Goal: Find specific page/section: Find specific page/section

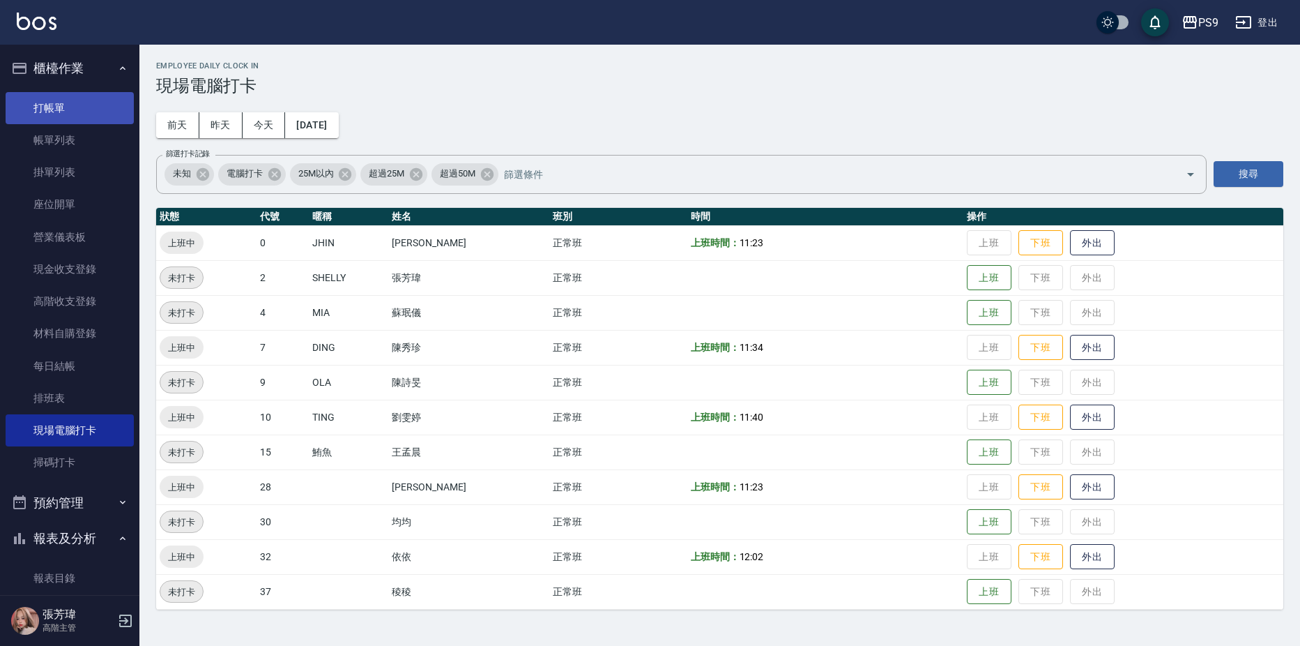
click at [64, 104] on link "打帳單" at bounding box center [70, 108] width 128 height 32
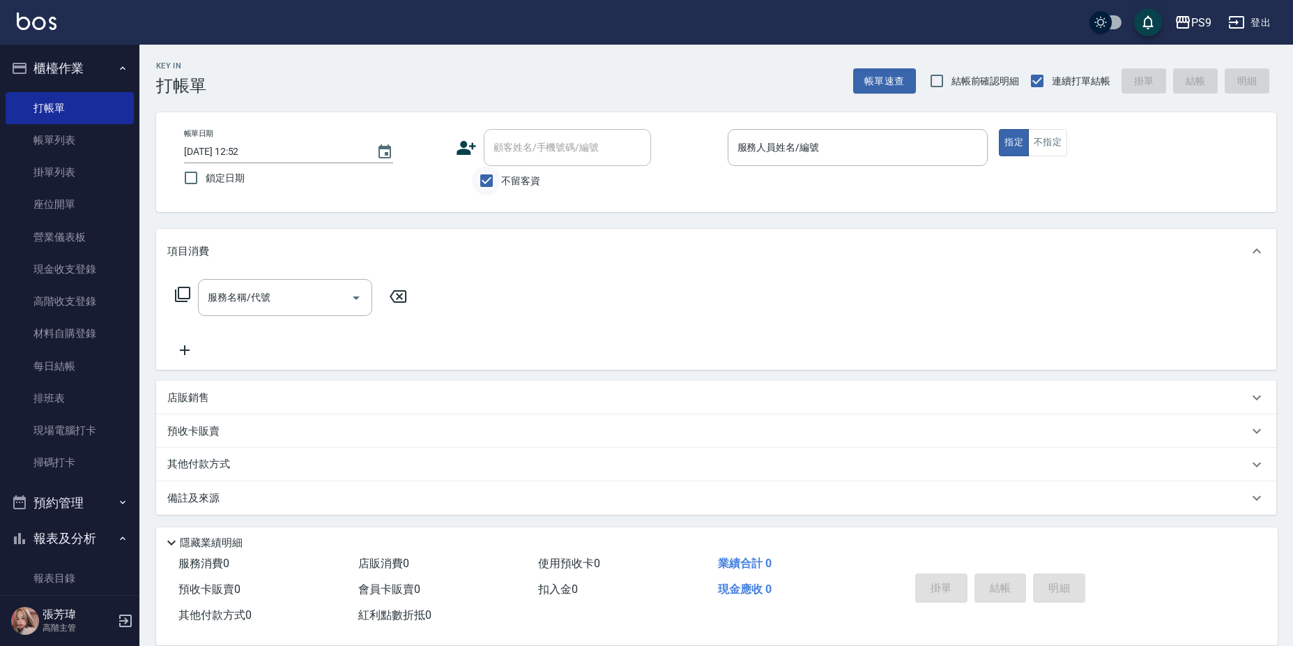
click at [487, 185] on input "不留客資" at bounding box center [486, 180] width 29 height 29
checkbox input "false"
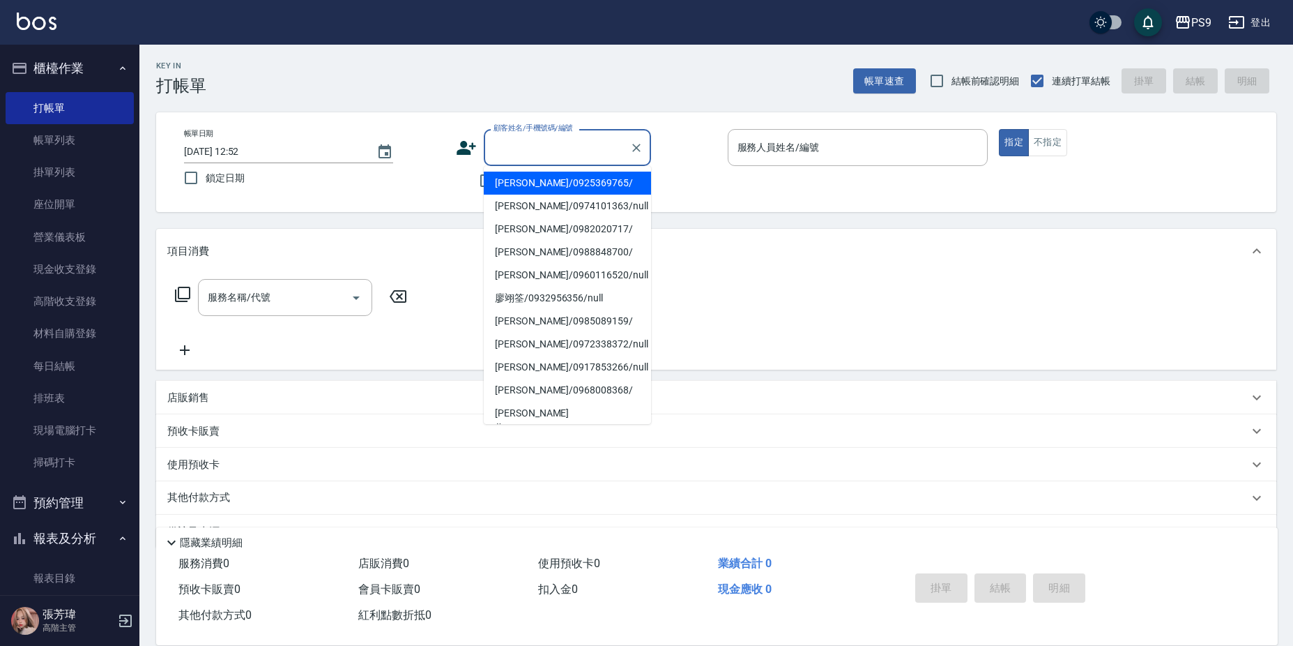
click at [493, 157] on input "顧客姓名/手機號碼/編號" at bounding box center [557, 147] width 134 height 24
type input "0"
type input "ㄩ"
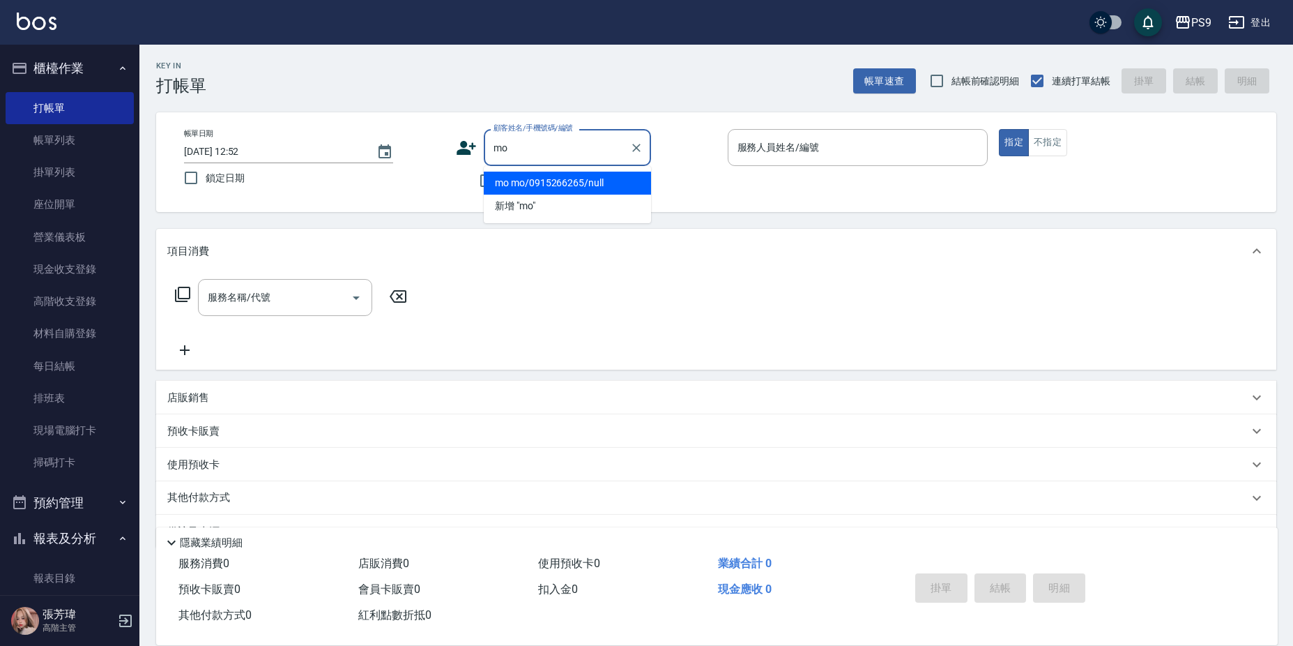
click at [605, 181] on li "mo mo/0915266265/null" at bounding box center [567, 183] width 167 height 23
type input "mo mo/0915266265/null"
type input "JHIN-0"
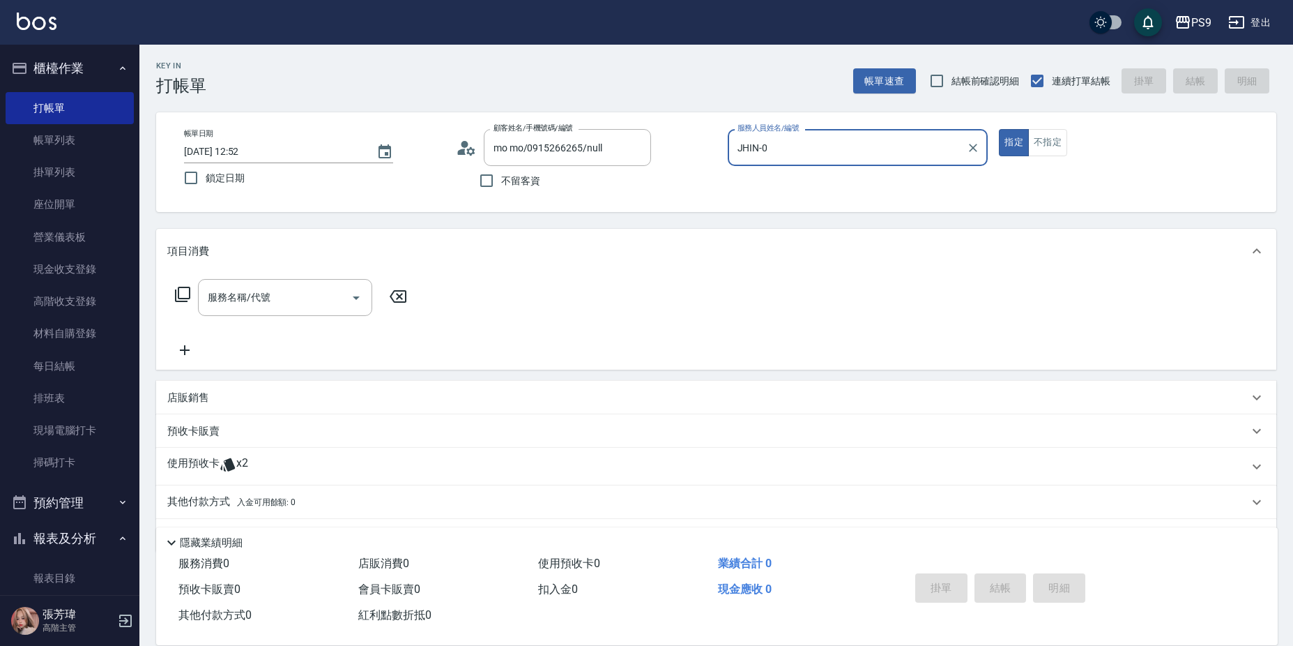
click at [279, 472] on div "使用預收卡 x2" at bounding box center [707, 466] width 1081 height 21
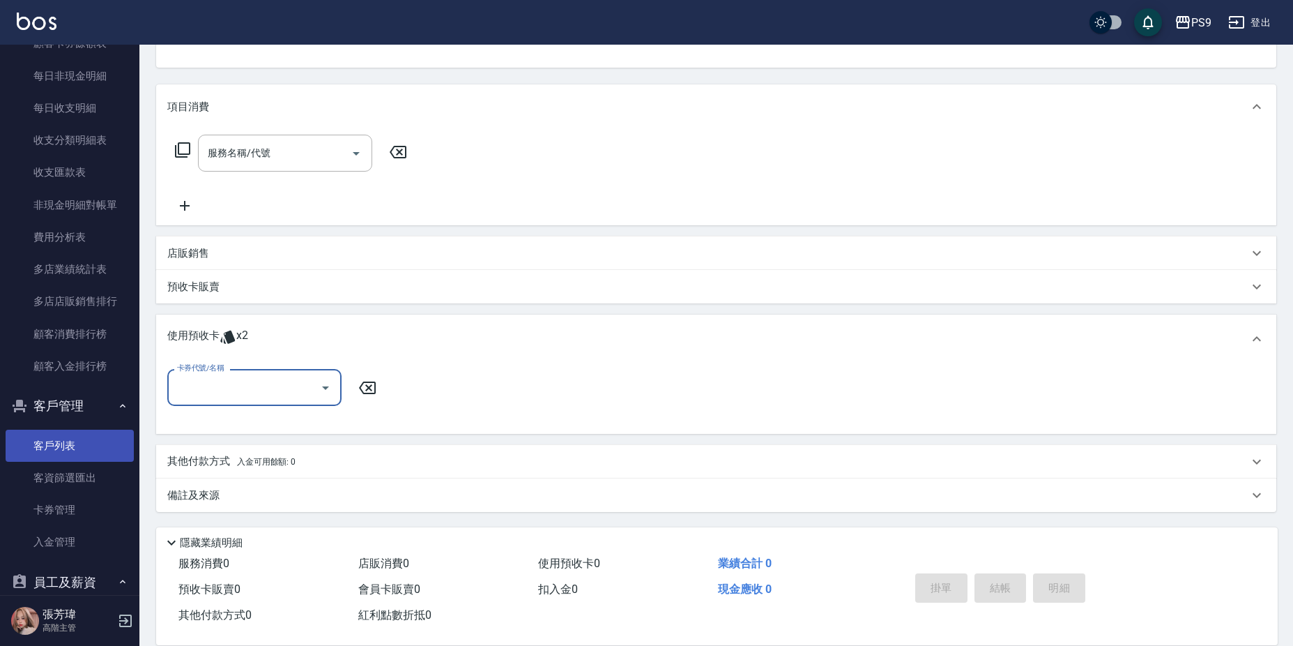
scroll to position [1813, 0]
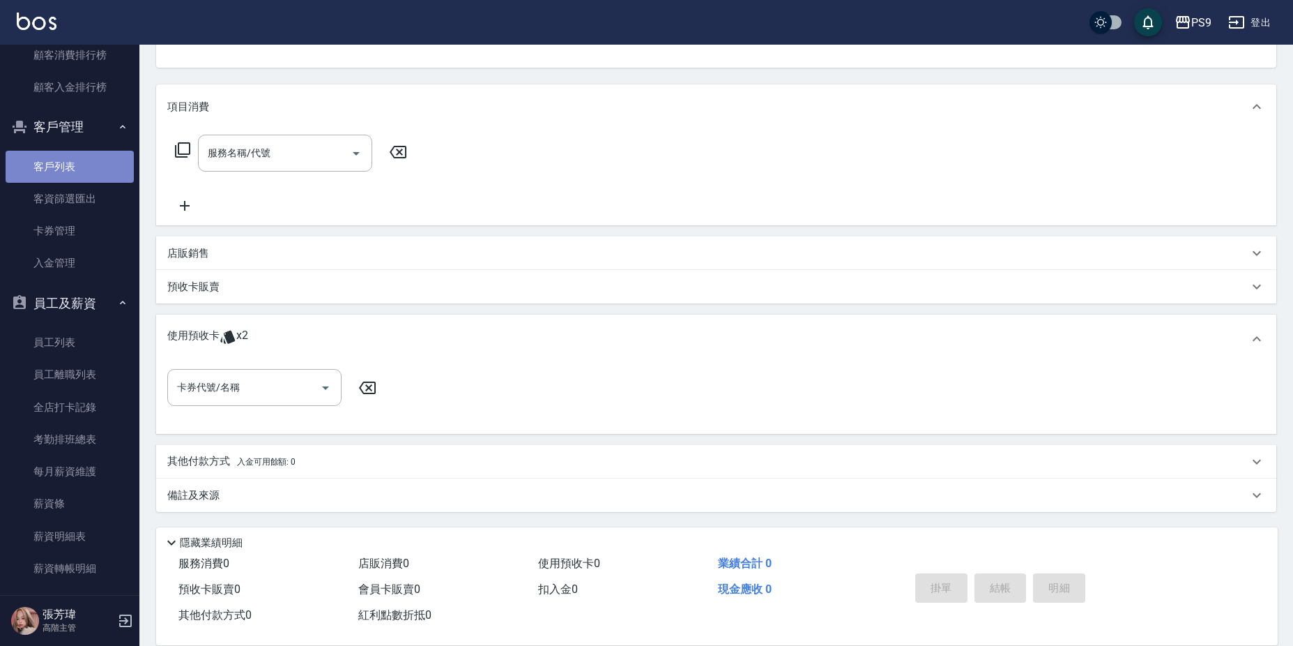
click at [73, 156] on link "客戶列表" at bounding box center [70, 167] width 128 height 32
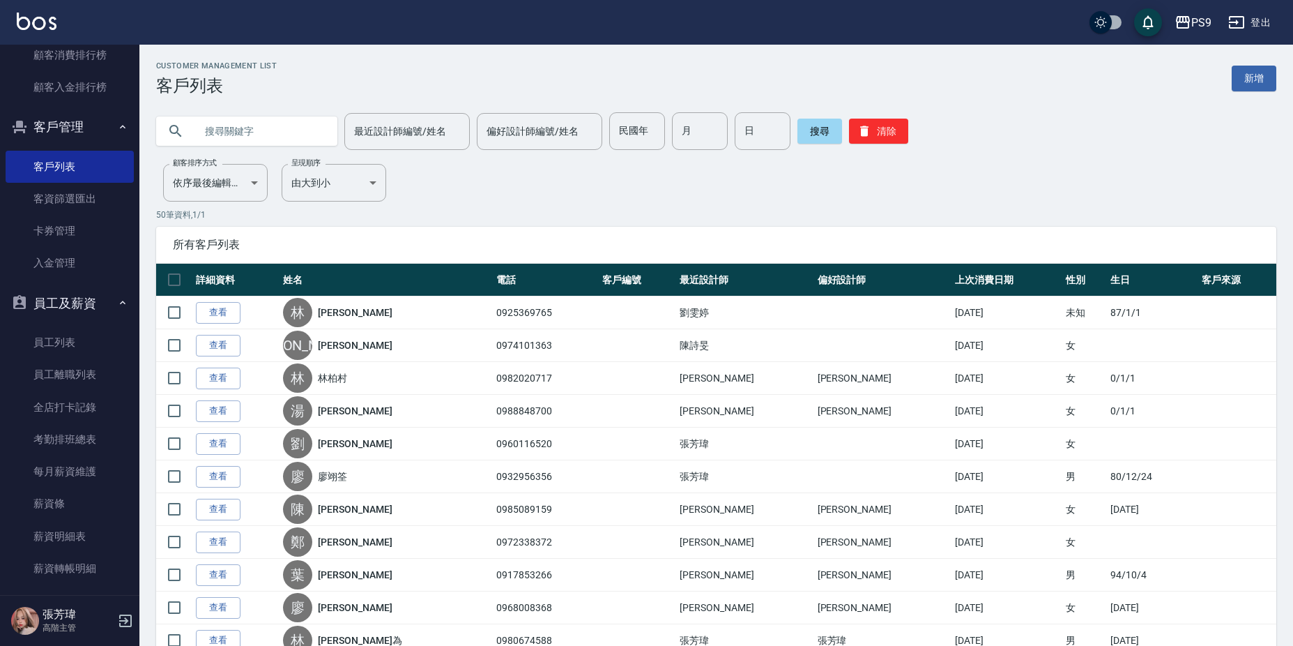
click at [232, 125] on input "text" at bounding box center [260, 131] width 131 height 38
click at [810, 137] on button "搜尋" at bounding box center [820, 131] width 45 height 25
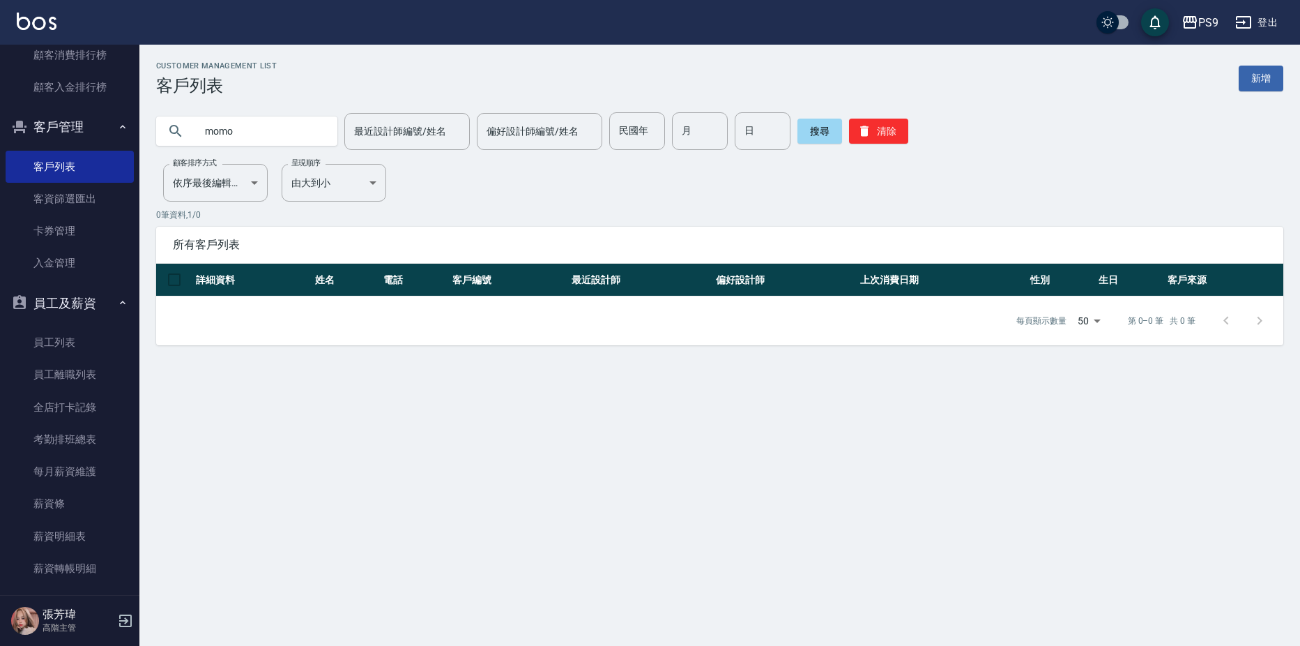
click at [257, 132] on input "momo" at bounding box center [260, 131] width 131 height 38
type input "mo"
click at [819, 132] on button "搜尋" at bounding box center [820, 131] width 45 height 25
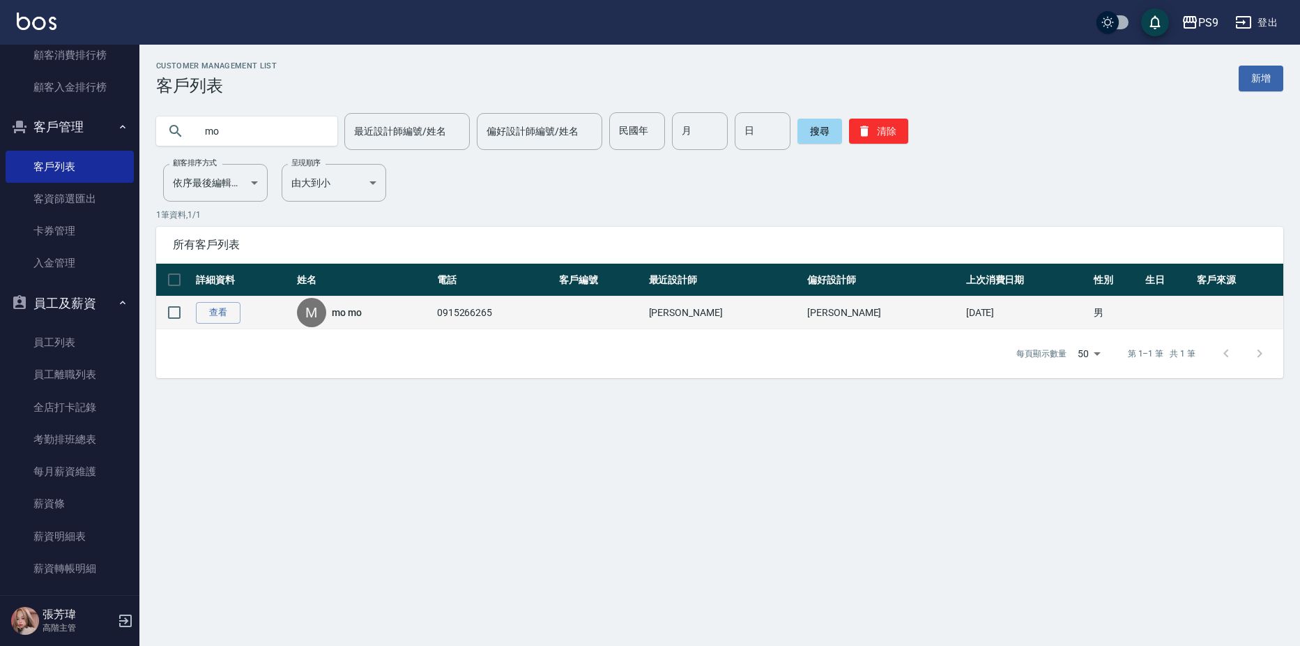
click at [362, 313] on link "mo mo" at bounding box center [347, 312] width 30 height 14
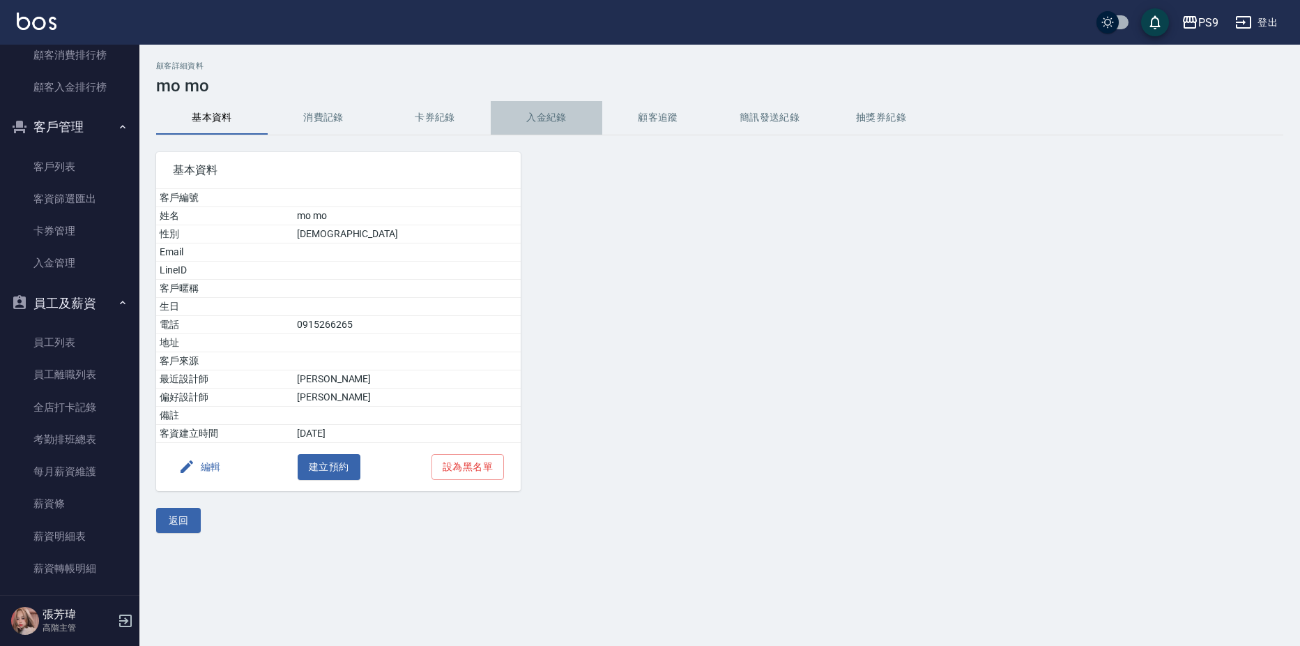
click at [550, 120] on button "入金紀錄" at bounding box center [547, 117] width 112 height 33
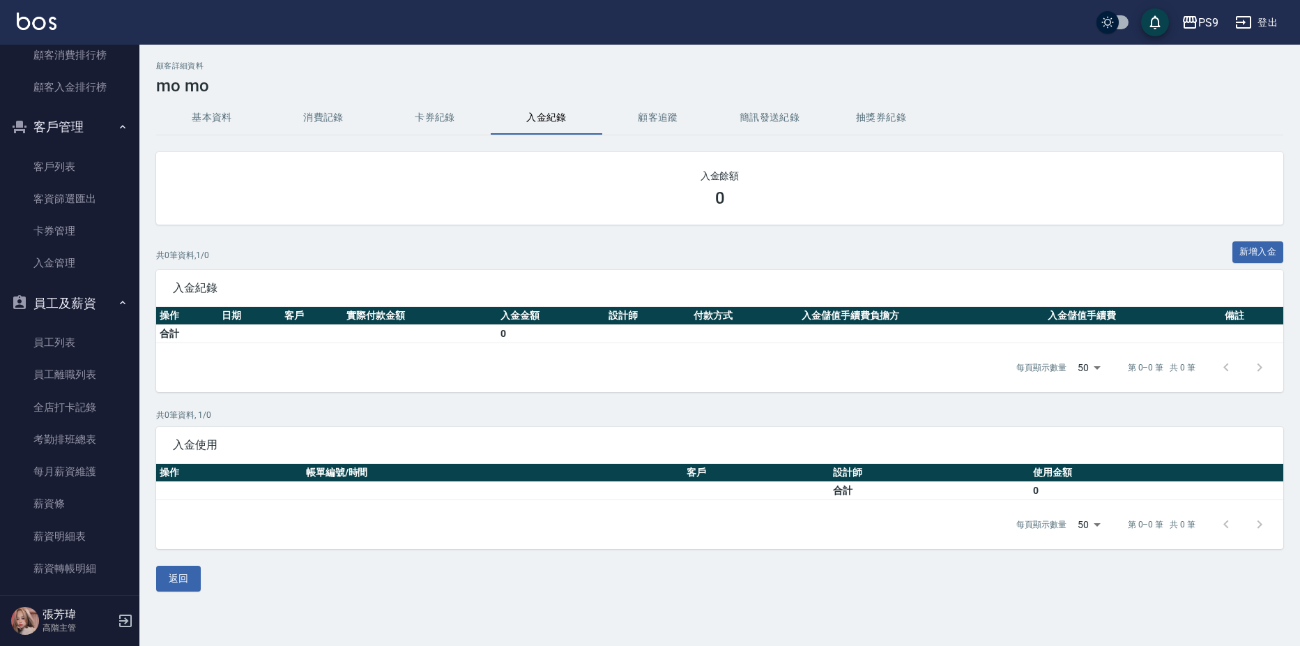
click at [427, 112] on button "卡券紀錄" at bounding box center [435, 117] width 112 height 33
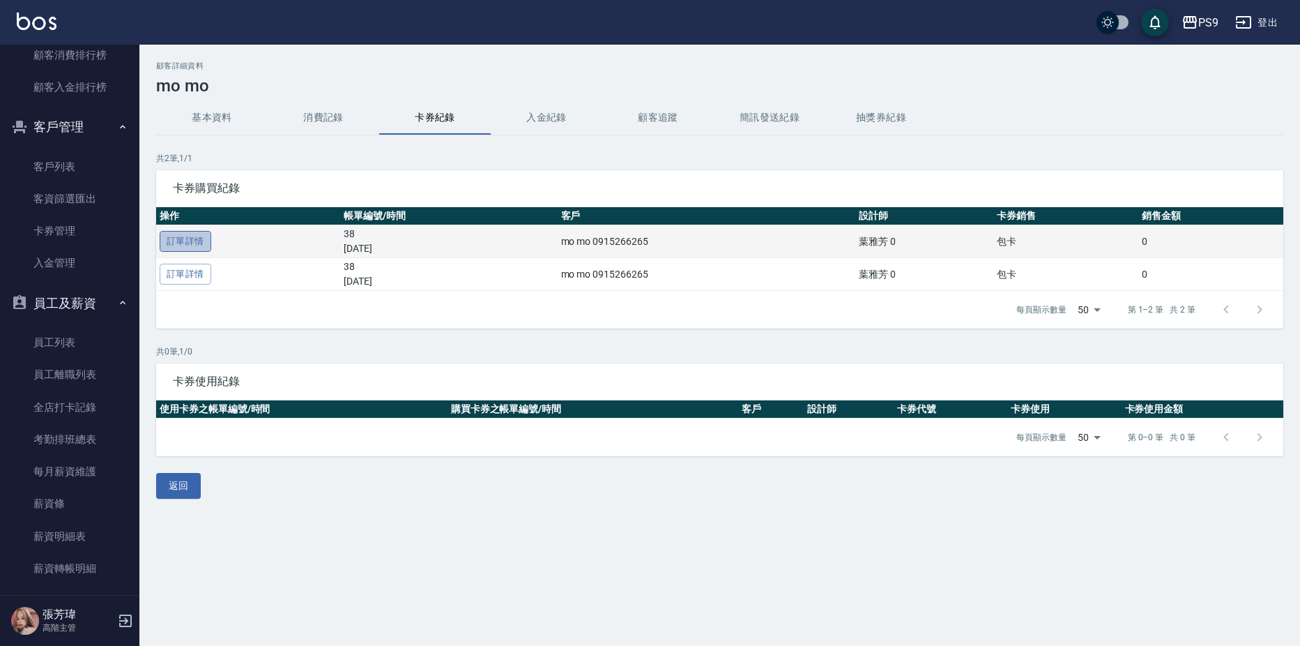
click at [175, 232] on link "訂單詳情" at bounding box center [186, 242] width 52 height 22
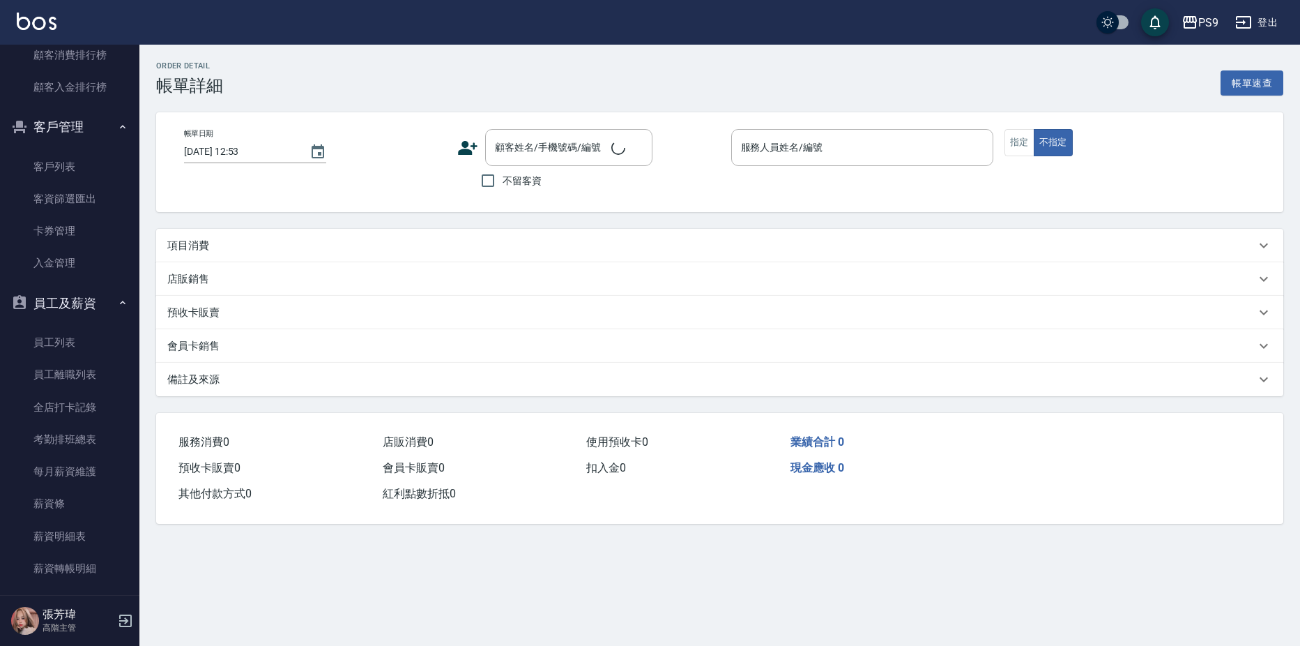
type input "[DATE] 22:17"
type input "JHIN-0"
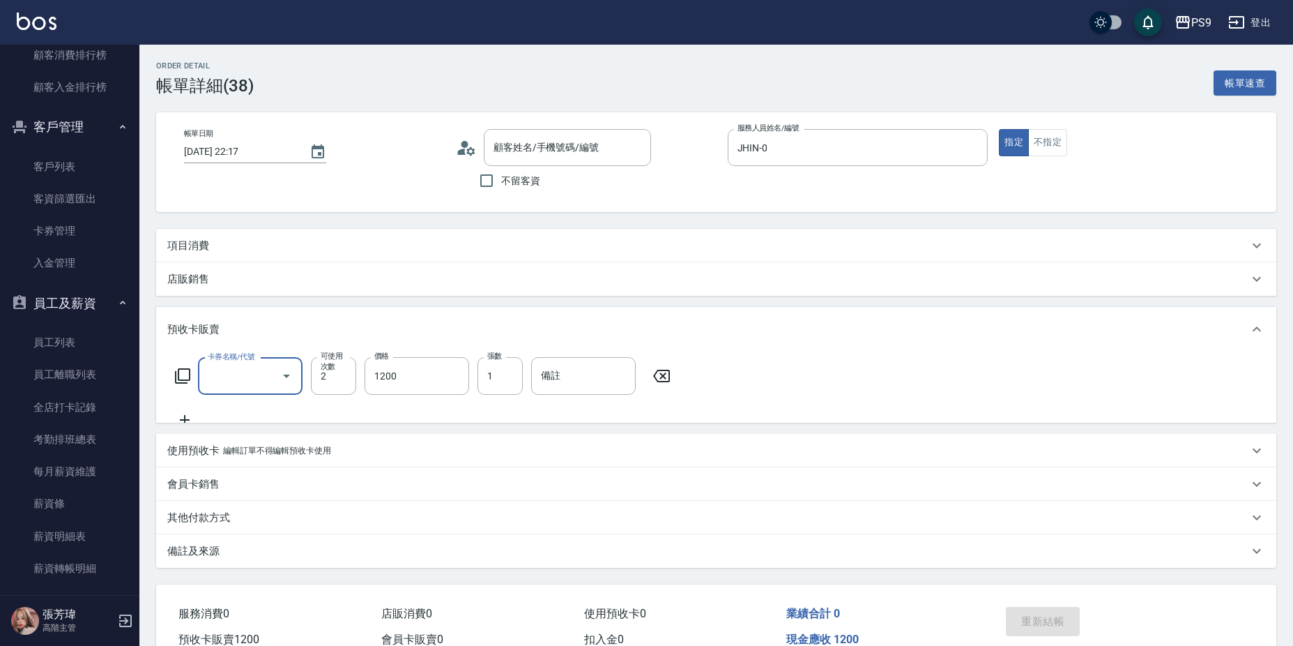
type input "包卡(9999)"
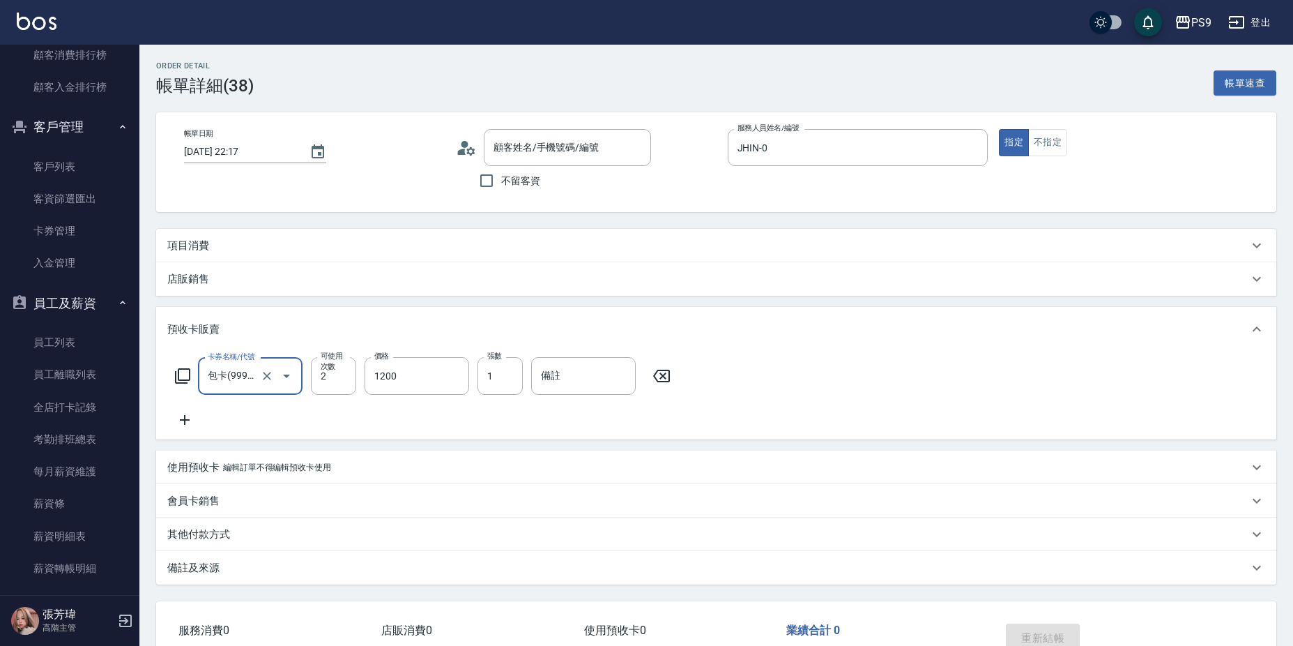
type input "mo mo/0915266265/null"
click at [291, 241] on div "項目消費" at bounding box center [707, 245] width 1081 height 15
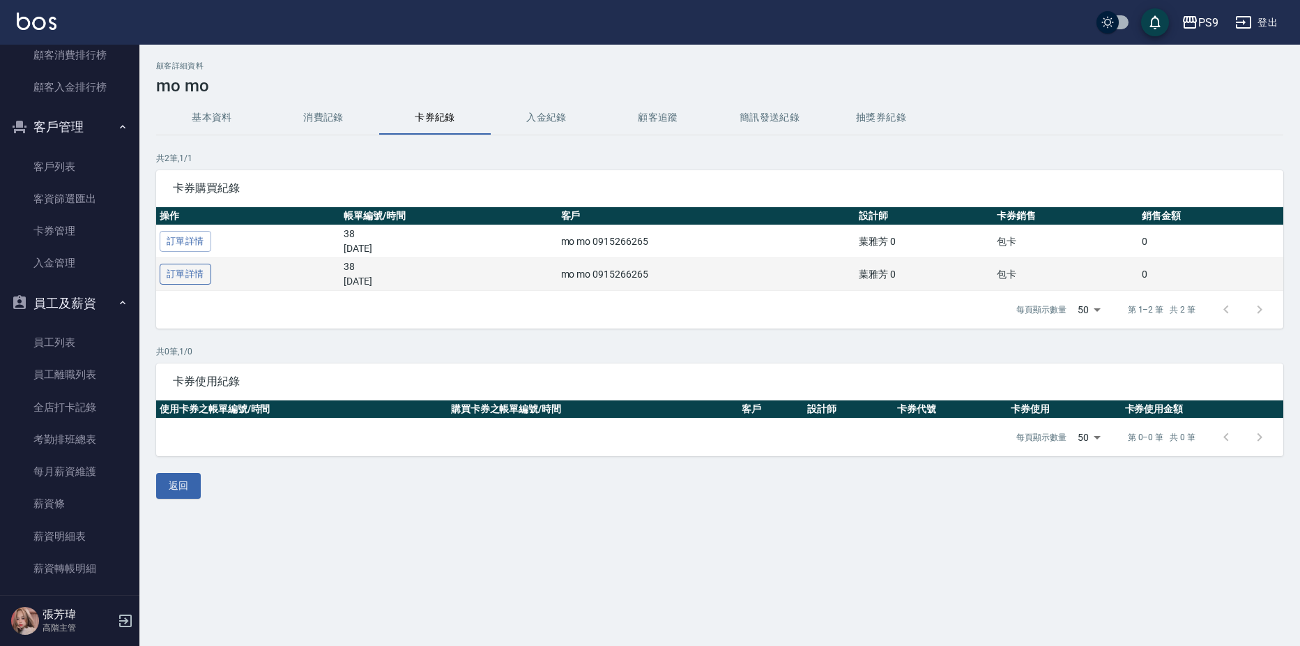
click at [197, 276] on link "訂單詳情" at bounding box center [186, 275] width 52 height 22
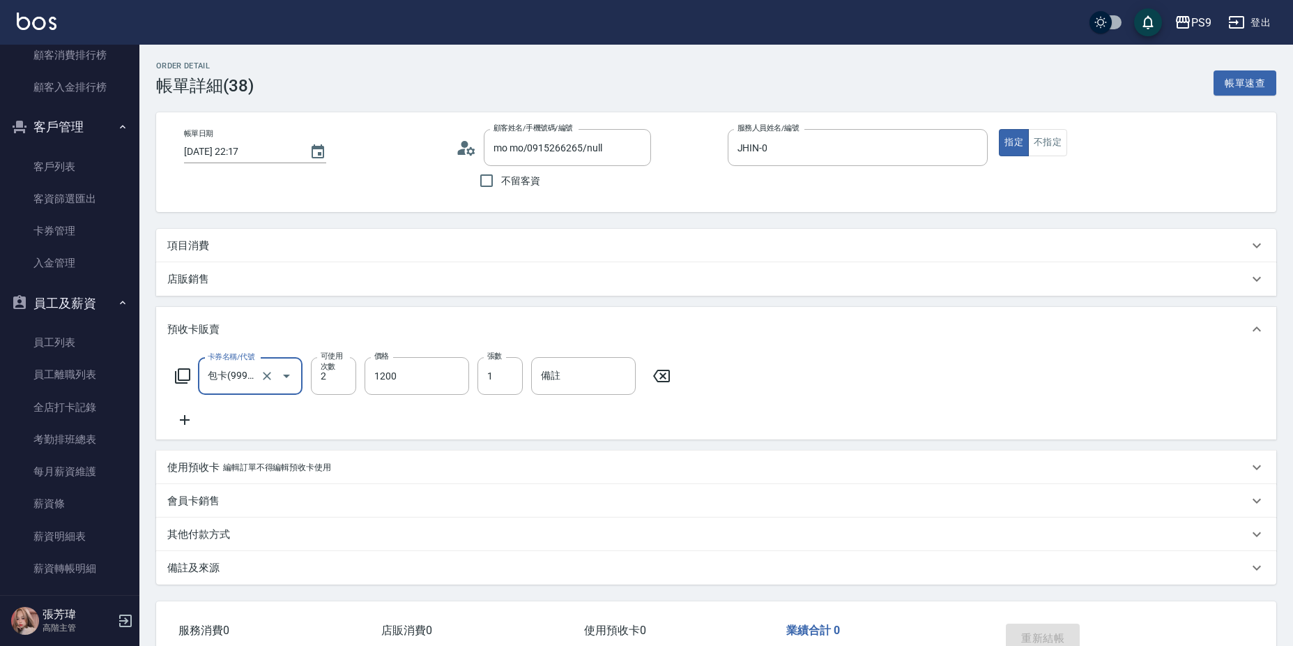
type input "mo mo/0915266265/null"
click at [50, 164] on link "客戶列表" at bounding box center [70, 167] width 128 height 32
